Goal: Task Accomplishment & Management: Manage account settings

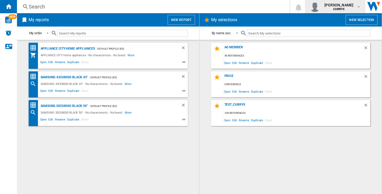
click at [340, 5] on span "[PERSON_NAME]" at bounding box center [338, 4] width 29 height 5
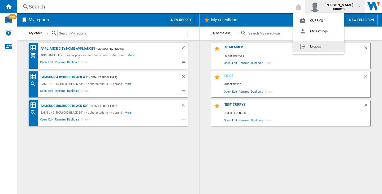
click at [317, 45] on button "Logout" at bounding box center [318, 46] width 51 height 11
